Goal: Task Accomplishment & Management: Use online tool/utility

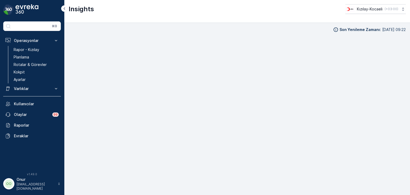
click at [26, 58] on p "Planlama" at bounding box center [21, 57] width 15 height 5
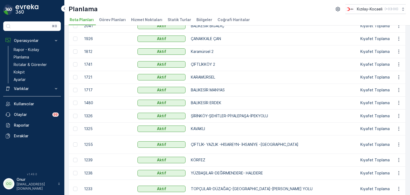
scroll to position [134, 0]
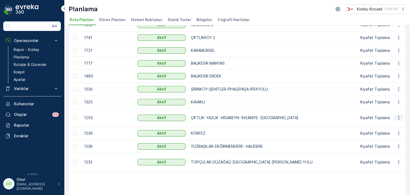
click at [398, 118] on icon "button" at bounding box center [399, 117] width 5 height 5
click at [390, 125] on span "Rota Planını Düzenle" at bounding box center [389, 124] width 37 height 5
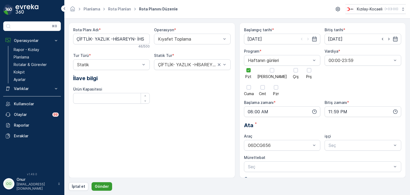
click at [105, 185] on p "Gönder" at bounding box center [102, 186] width 14 height 5
